Goal: Find specific page/section: Find specific page/section

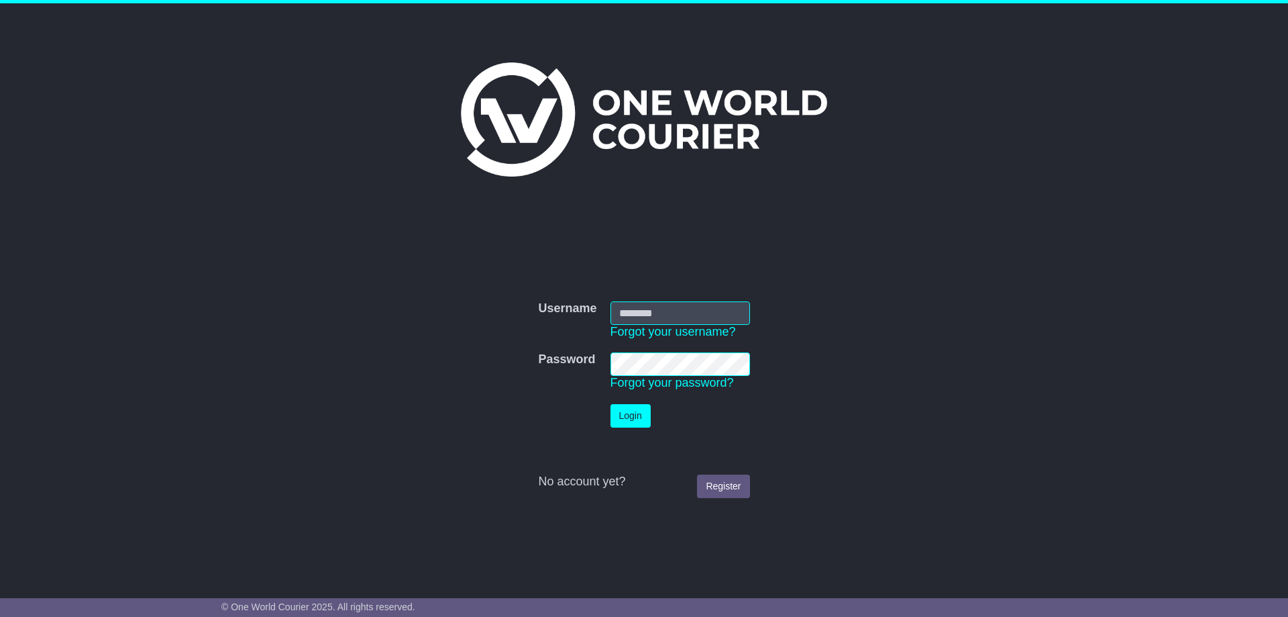
type input "**********"
click at [645, 422] on button "Login" at bounding box center [631, 415] width 40 height 23
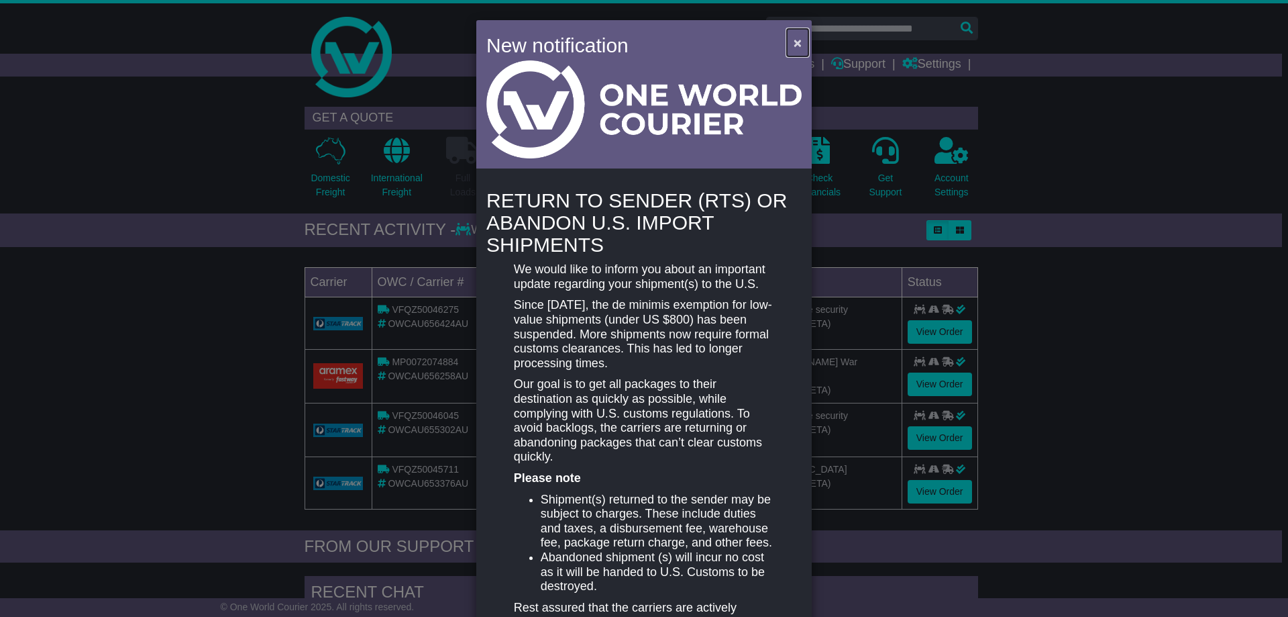
click at [794, 43] on span "×" at bounding box center [798, 42] width 8 height 15
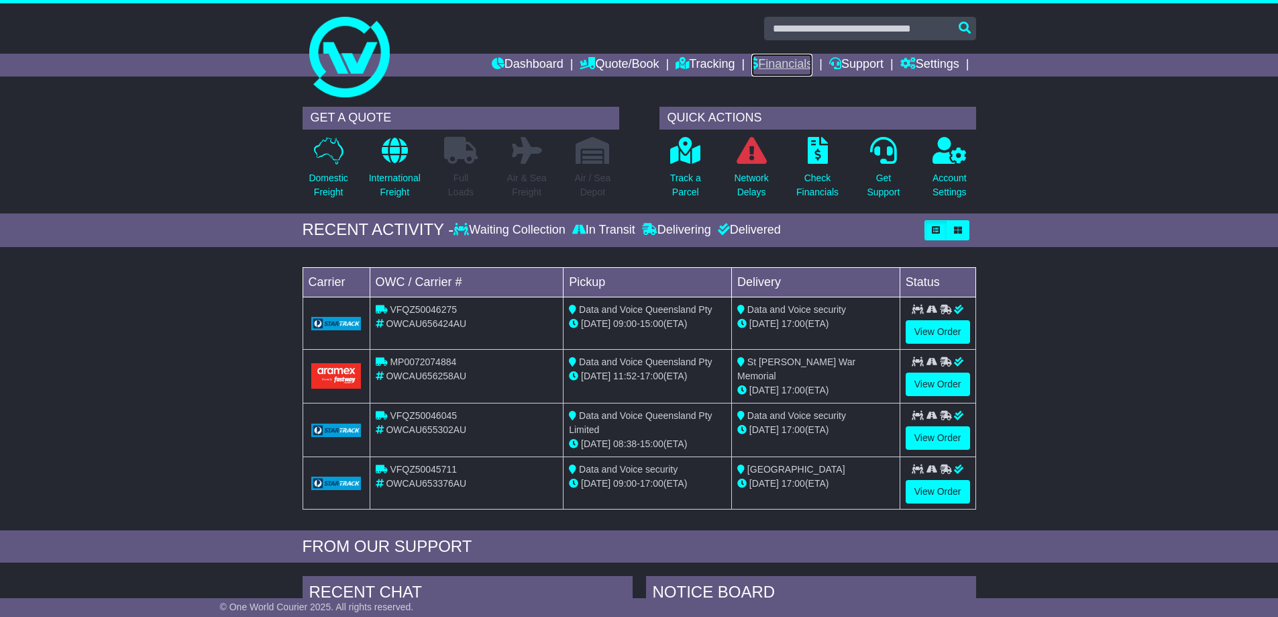
click at [783, 56] on link "Financials" at bounding box center [781, 65] width 61 height 23
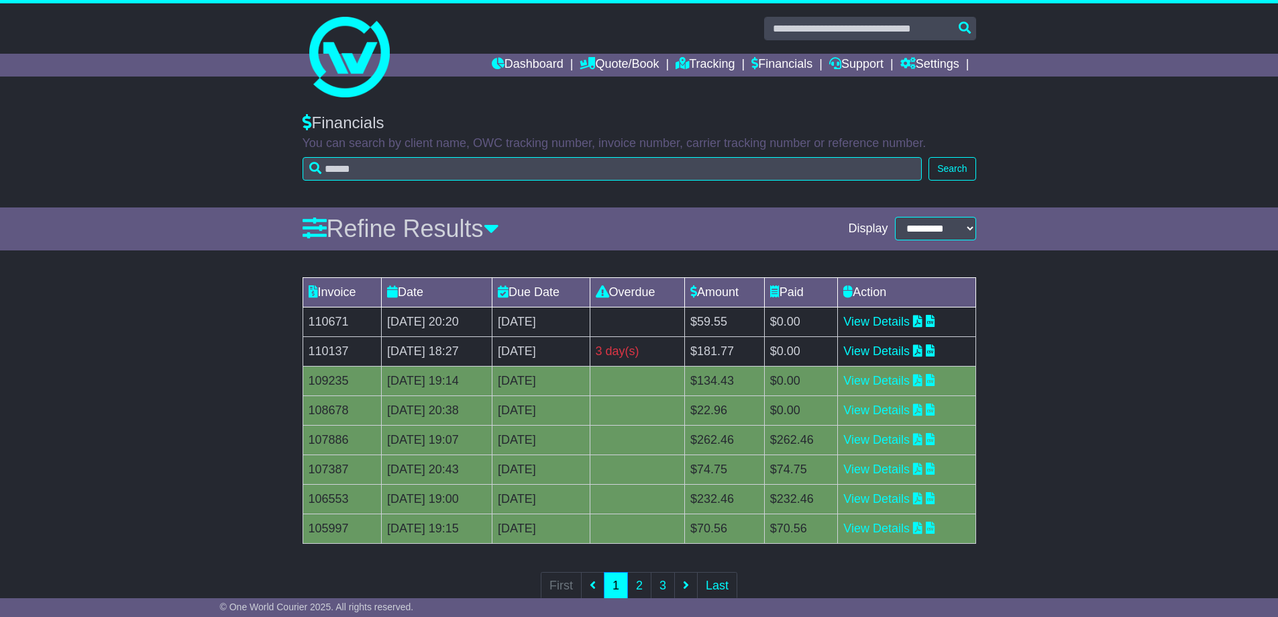
scroll to position [34, 0]
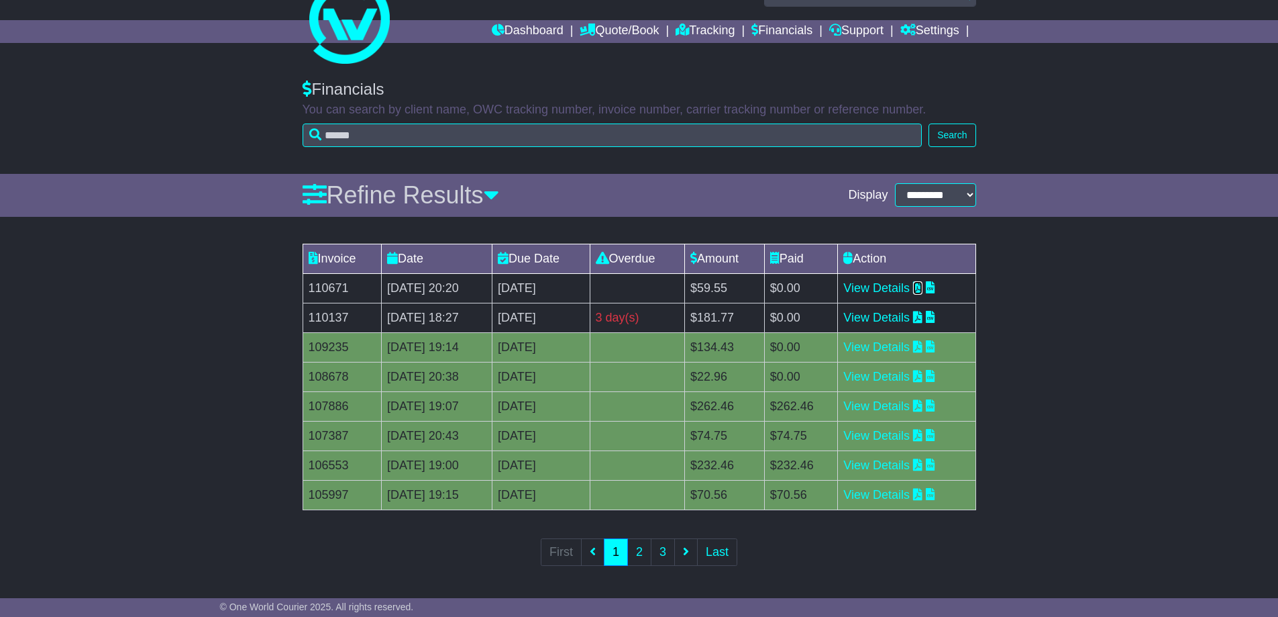
click at [922, 288] on icon at bounding box center [917, 287] width 9 height 12
click at [922, 319] on icon at bounding box center [917, 317] width 9 height 12
click at [922, 314] on icon at bounding box center [917, 317] width 9 height 12
